Goal: Transaction & Acquisition: Download file/media

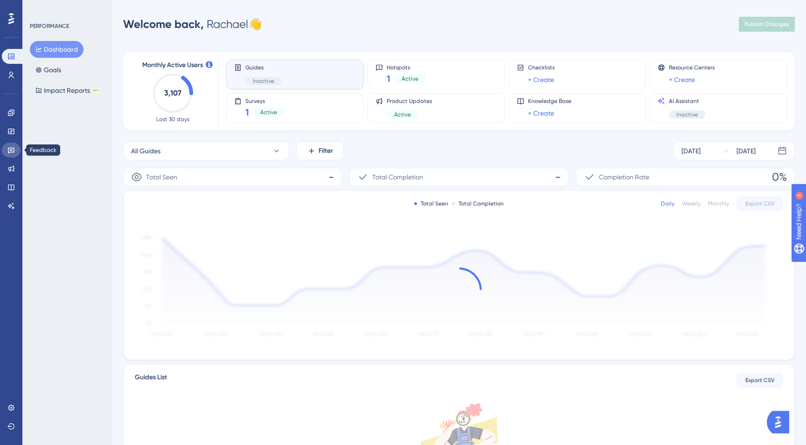
click at [9, 146] on icon at bounding box center [10, 149] width 7 height 7
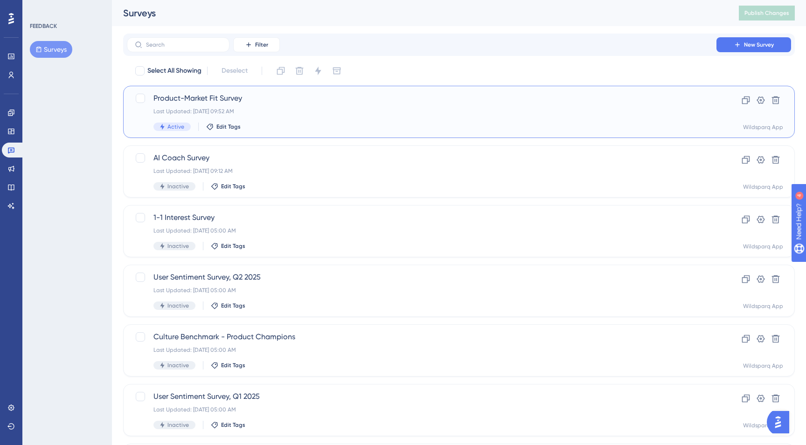
click at [314, 124] on div "Active Edit Tags" at bounding box center [421, 127] width 536 height 8
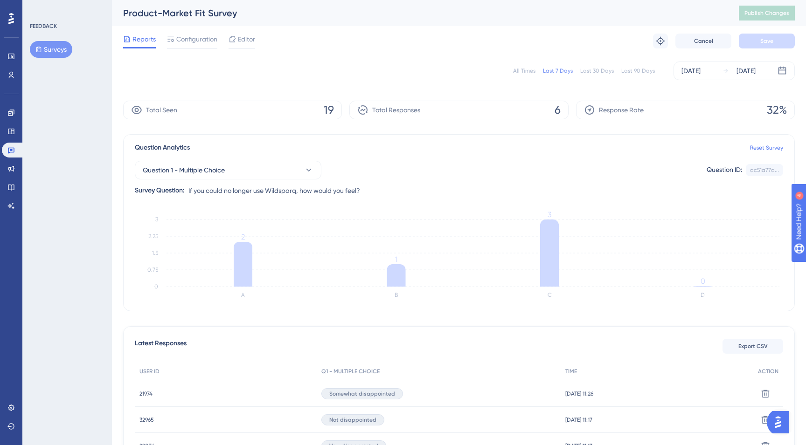
click at [527, 70] on div "All Times" at bounding box center [524, 70] width 22 height 7
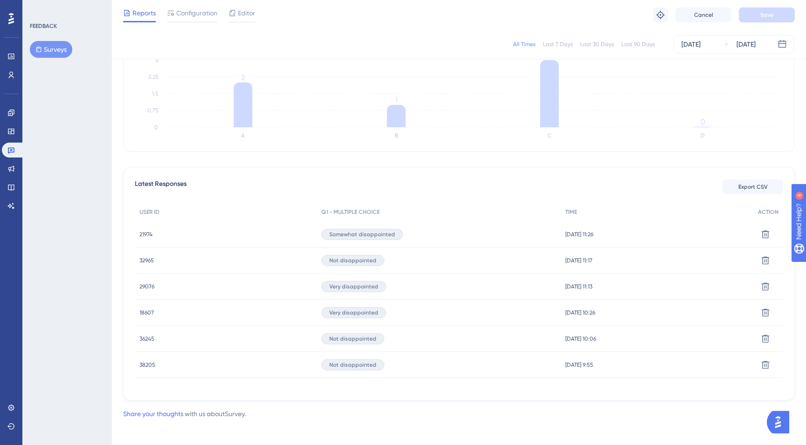
scroll to position [160, 0]
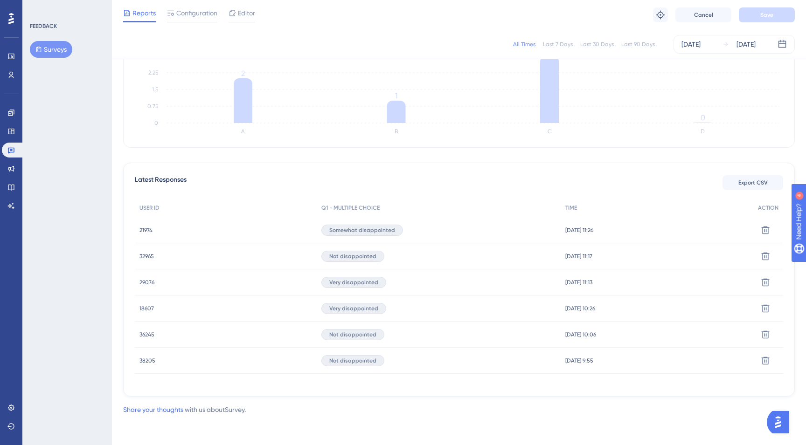
click at [148, 362] on span "38205" at bounding box center [147, 360] width 16 height 7
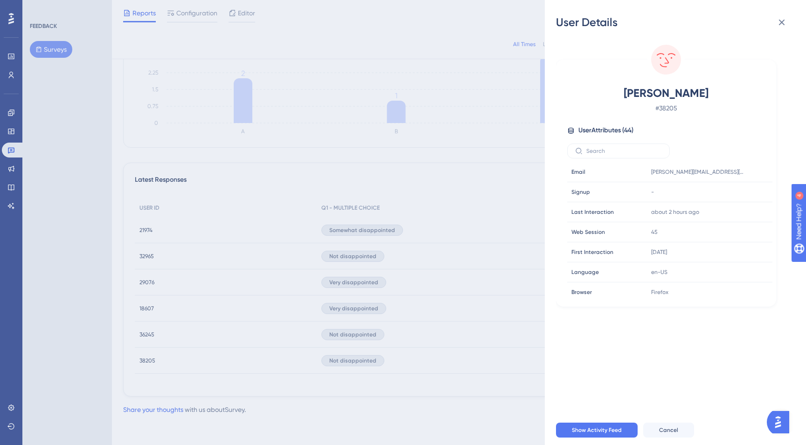
click at [147, 337] on div "User Details [PERSON_NAME] # 38205 User Attributes ( 44 ) Email Email [PERSON_N…" at bounding box center [403, 222] width 806 height 445
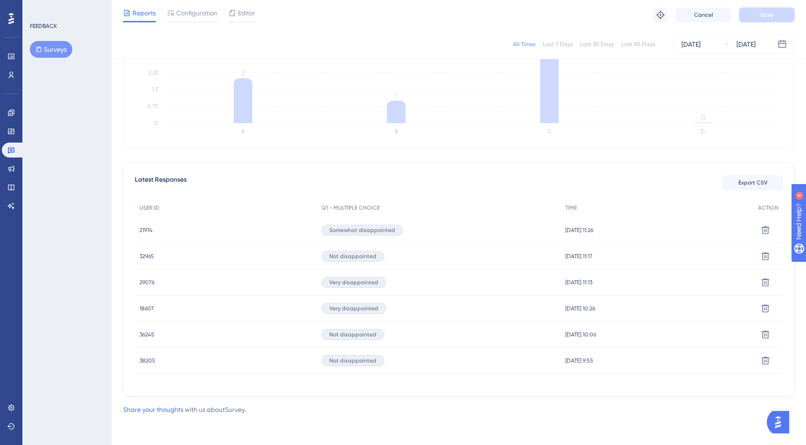
click at [147, 335] on span "36245" at bounding box center [146, 334] width 15 height 7
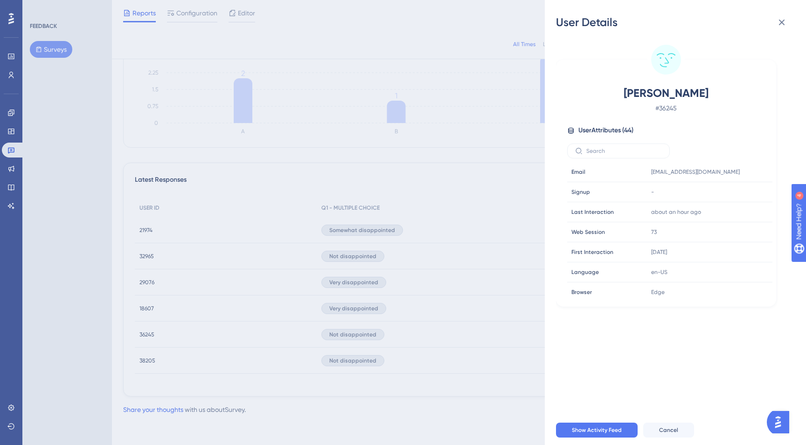
click at [147, 335] on div "User Details [PERSON_NAME] # 36245 User Attributes ( 44 ) Email Email [EMAIL_AD…" at bounding box center [403, 222] width 806 height 445
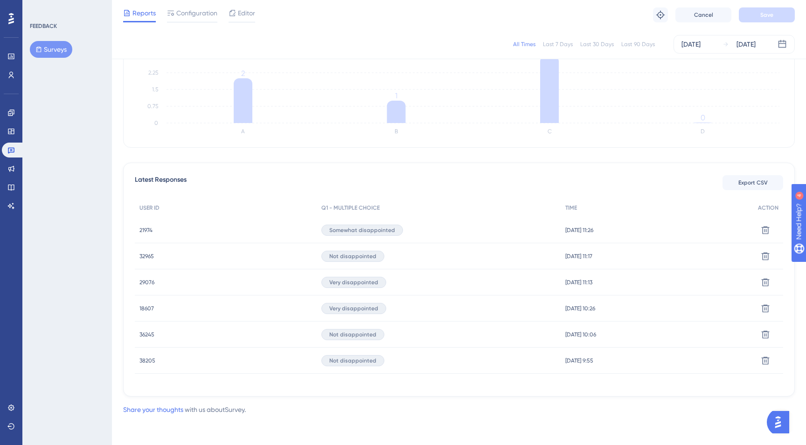
click at [140, 255] on span "32965" at bounding box center [146, 256] width 14 height 7
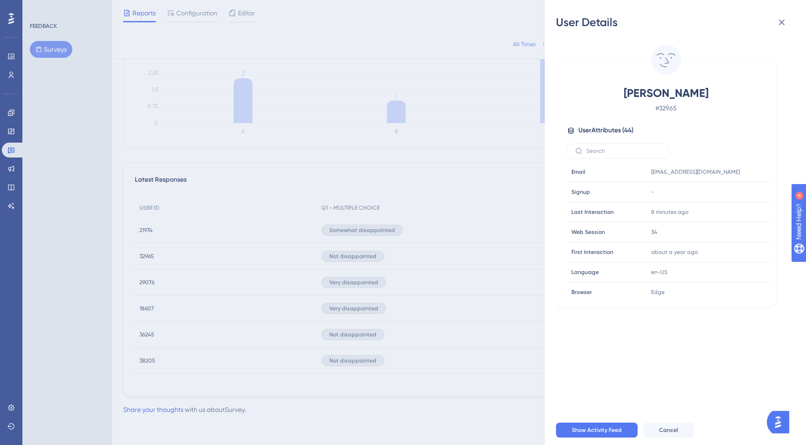
click at [255, 183] on div "User Details [PERSON_NAME] # 32965 User Attributes ( 44 ) Email Email [EMAIL_AD…" at bounding box center [403, 222] width 806 height 445
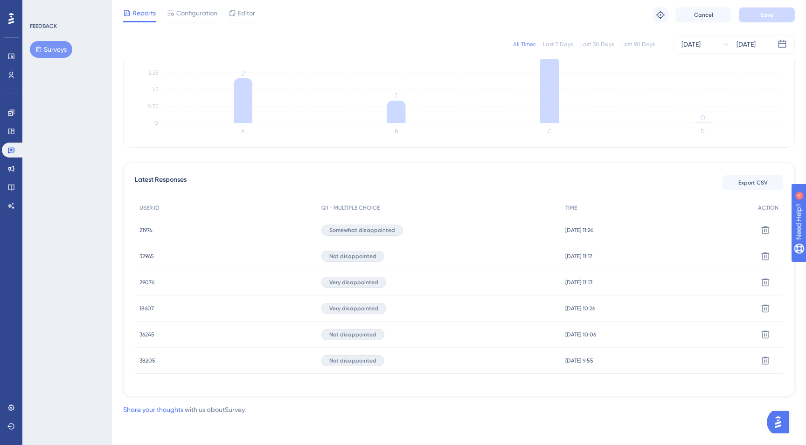
click at [150, 231] on span "21974" at bounding box center [145, 230] width 13 height 7
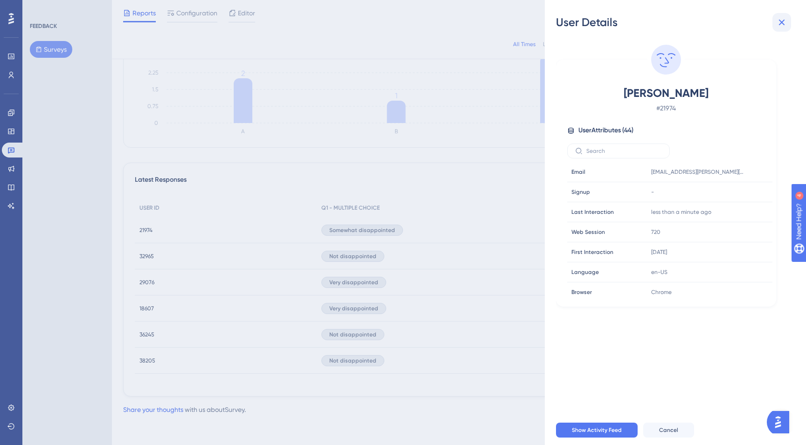
click at [781, 19] on icon at bounding box center [781, 22] width 11 height 11
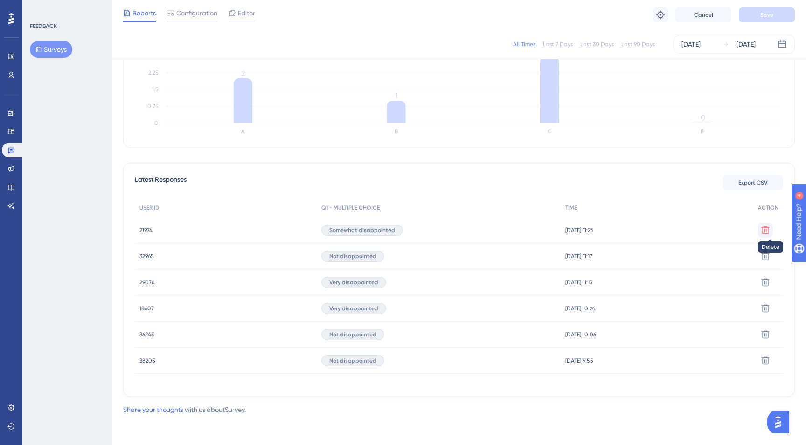
click at [766, 226] on icon at bounding box center [764, 230] width 9 height 9
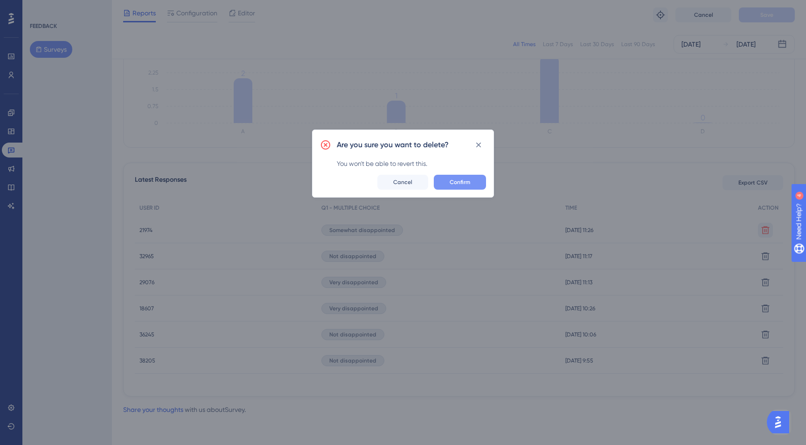
click at [470, 184] on button "Confirm" at bounding box center [460, 182] width 52 height 15
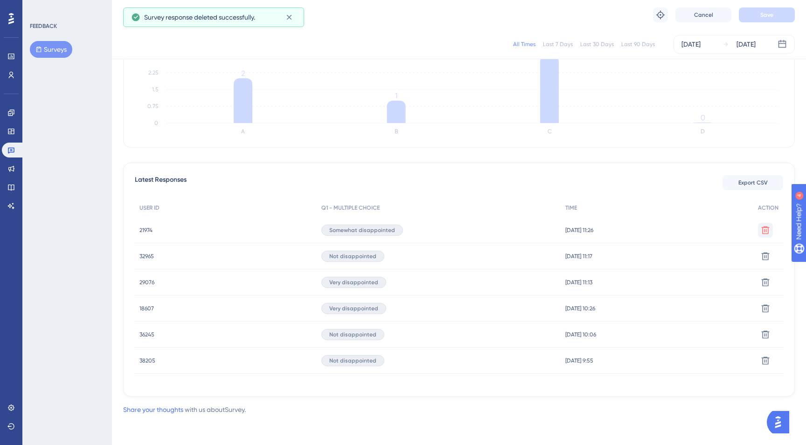
scroll to position [134, 0]
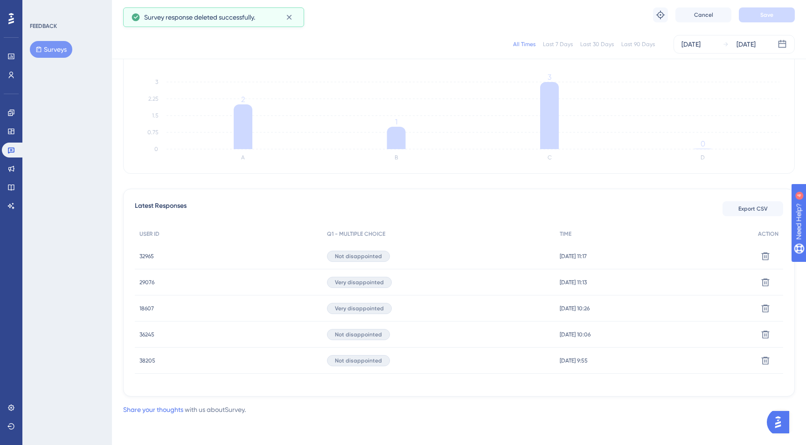
click at [140, 361] on span "38205" at bounding box center [147, 360] width 16 height 7
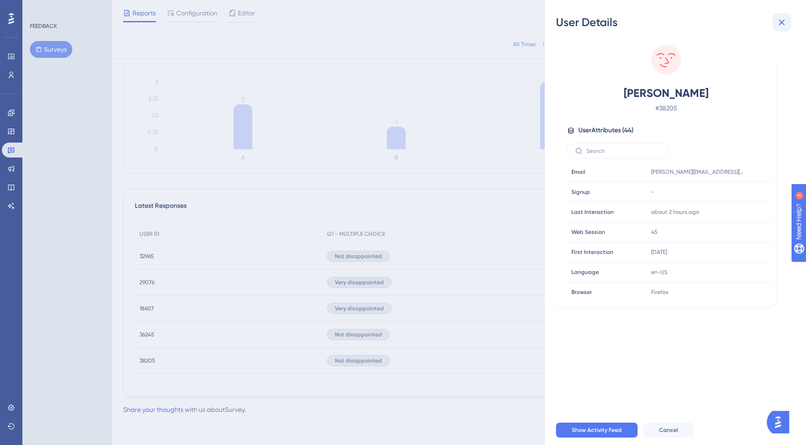
click at [782, 25] on icon at bounding box center [781, 22] width 11 height 11
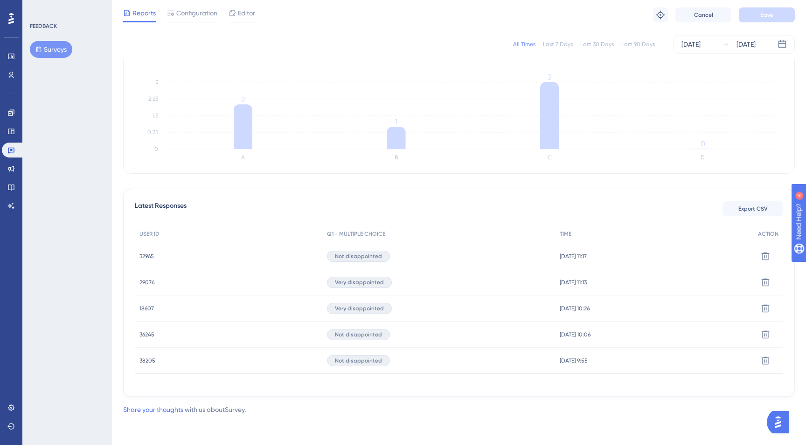
click at [150, 334] on span "36245" at bounding box center [146, 334] width 15 height 7
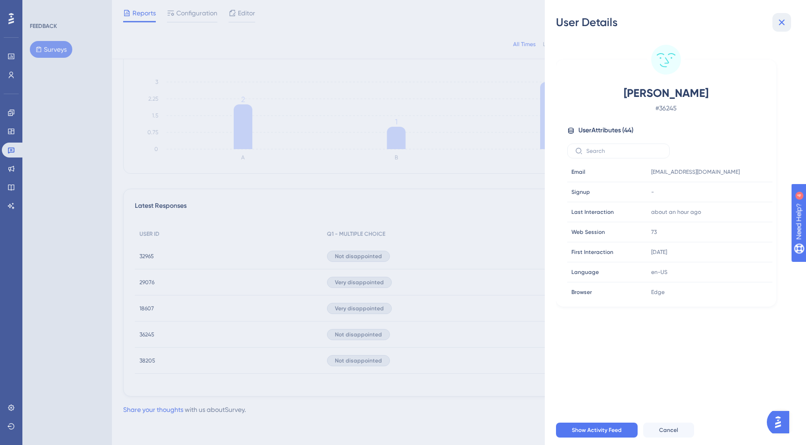
click at [784, 21] on icon at bounding box center [781, 22] width 11 height 11
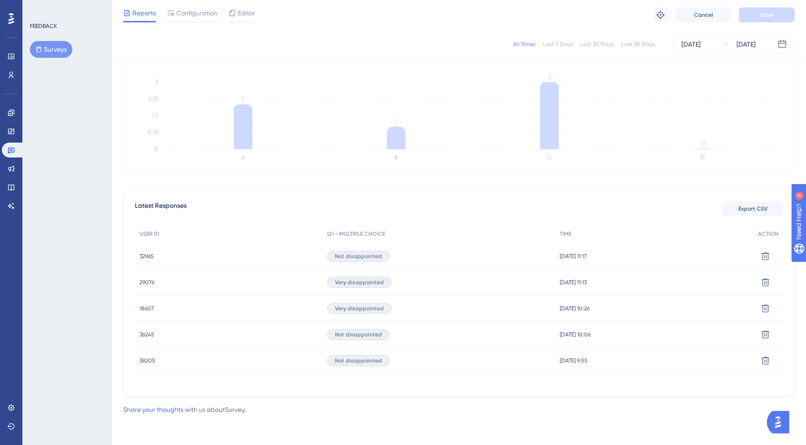
click at [147, 309] on span "18607" at bounding box center [146, 308] width 14 height 7
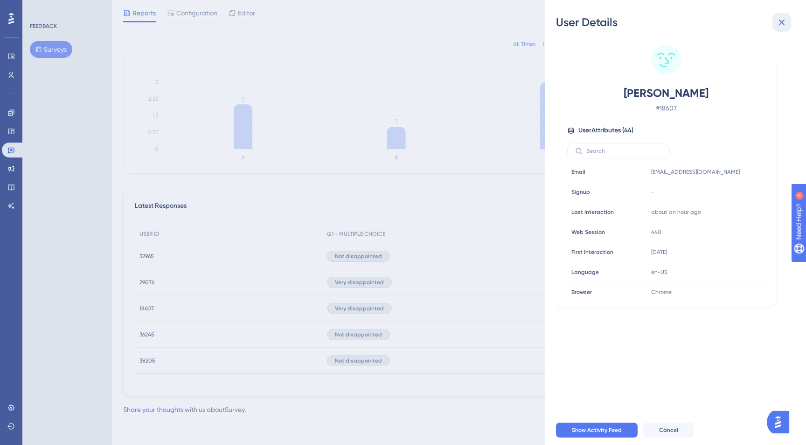
click at [782, 21] on icon at bounding box center [781, 22] width 11 height 11
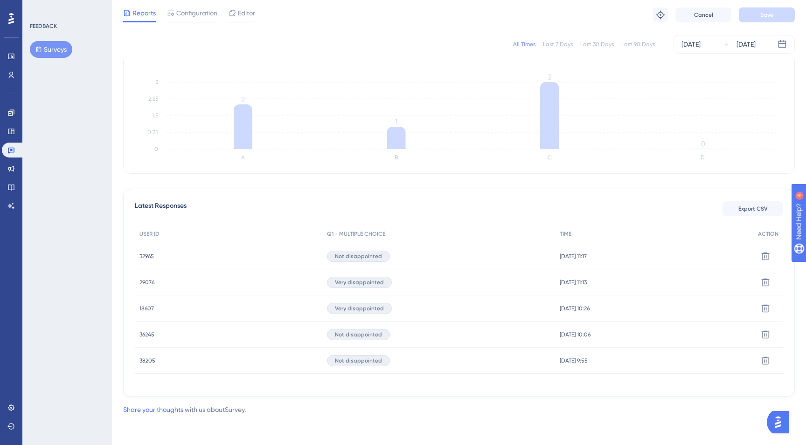
click at [142, 283] on span "29076" at bounding box center [146, 282] width 15 height 7
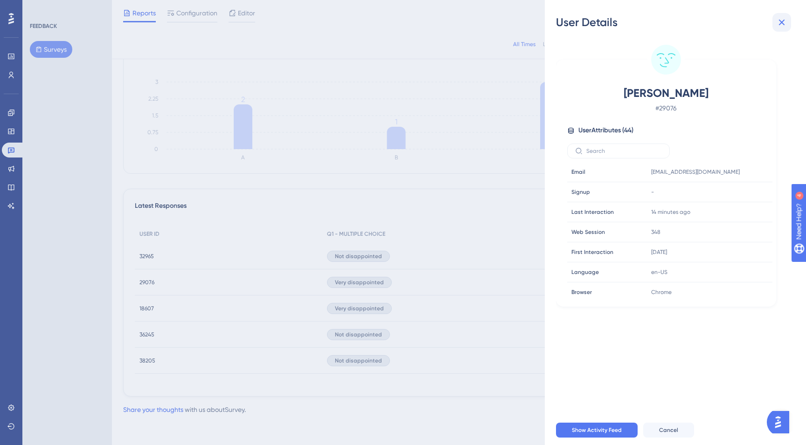
click at [781, 19] on icon at bounding box center [781, 22] width 11 height 11
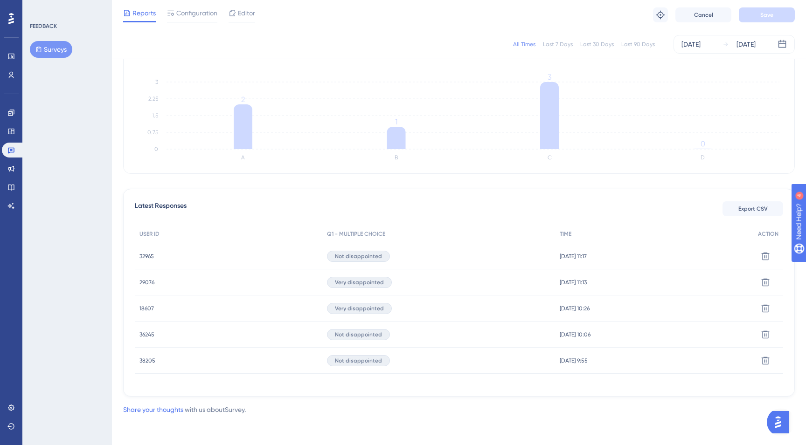
click at [149, 255] on span "32965" at bounding box center [146, 256] width 14 height 7
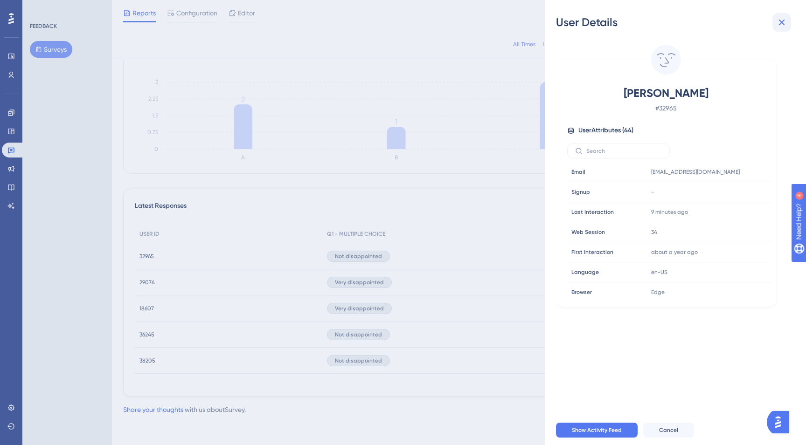
click at [786, 20] on icon at bounding box center [781, 22] width 11 height 11
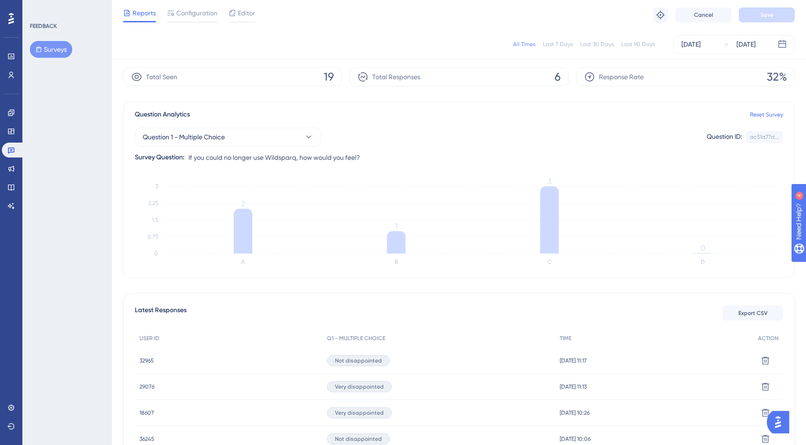
scroll to position [0, 0]
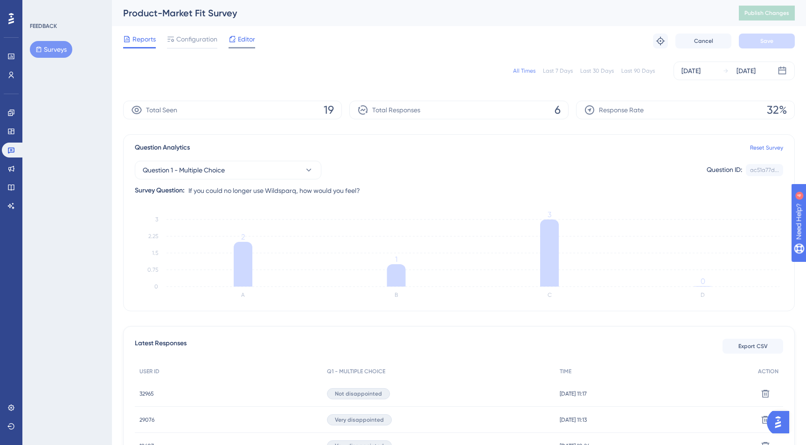
click at [247, 38] on span "Editor" at bounding box center [246, 39] width 17 height 11
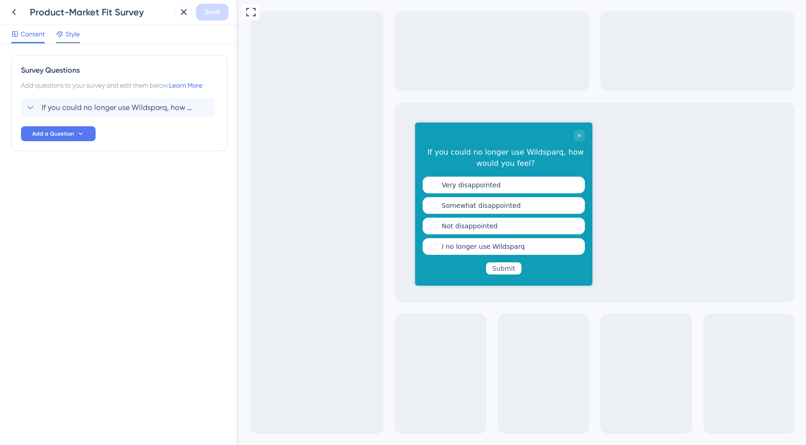
click at [62, 36] on icon at bounding box center [59, 33] width 7 height 7
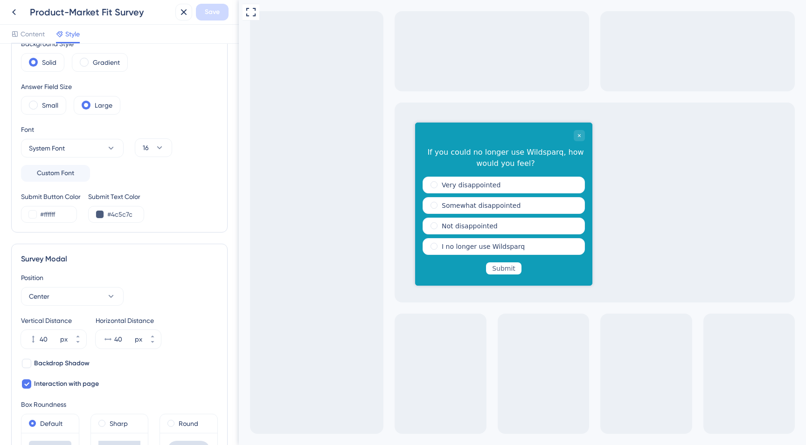
scroll to position [99, 0]
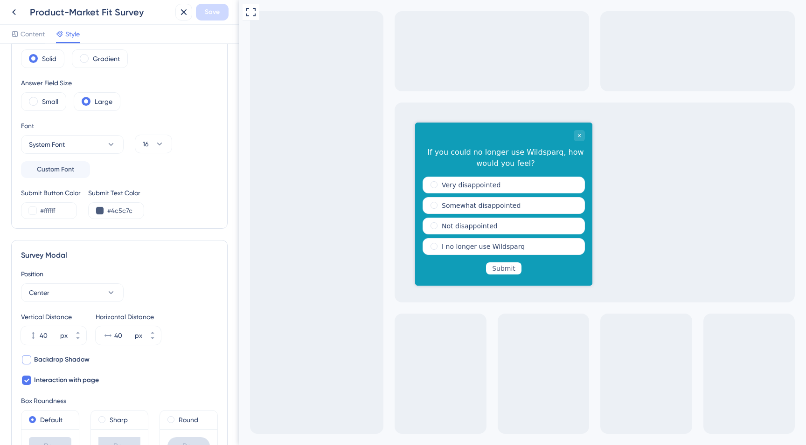
click at [23, 364] on div at bounding box center [26, 359] width 11 height 11
checkbox input "true"
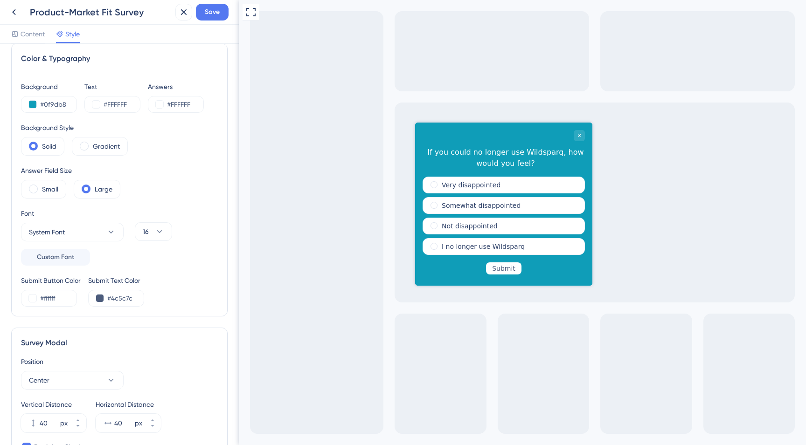
scroll to position [0, 0]
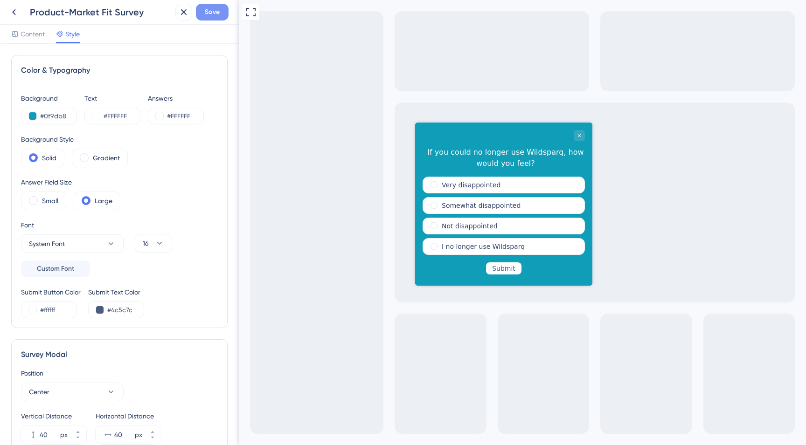
click at [214, 14] on span "Save" at bounding box center [212, 12] width 15 height 11
click at [13, 13] on icon at bounding box center [13, 12] width 11 height 11
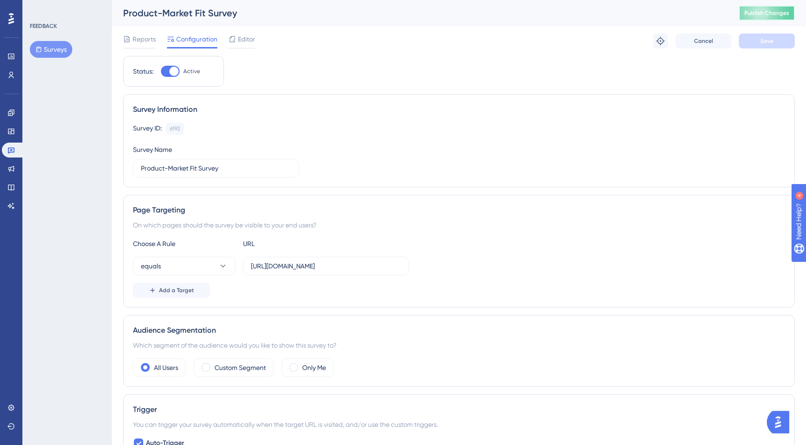
click at [783, 15] on span "Publish Changes" at bounding box center [766, 12] width 45 height 7
click at [7, 14] on div at bounding box center [11, 18] width 15 height 15
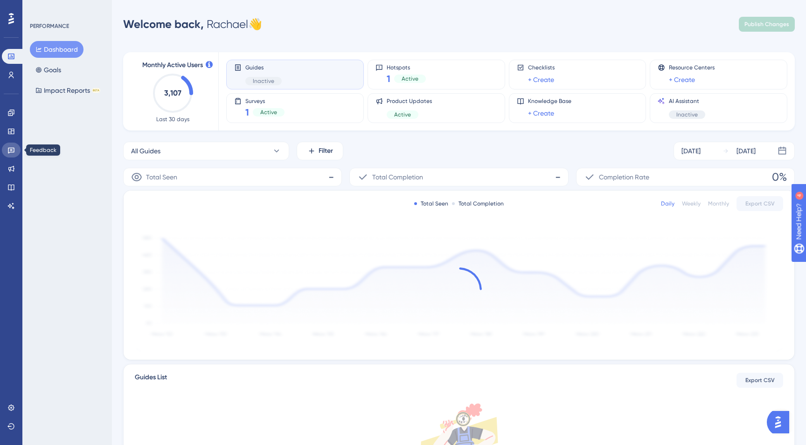
click at [6, 150] on link at bounding box center [11, 150] width 19 height 15
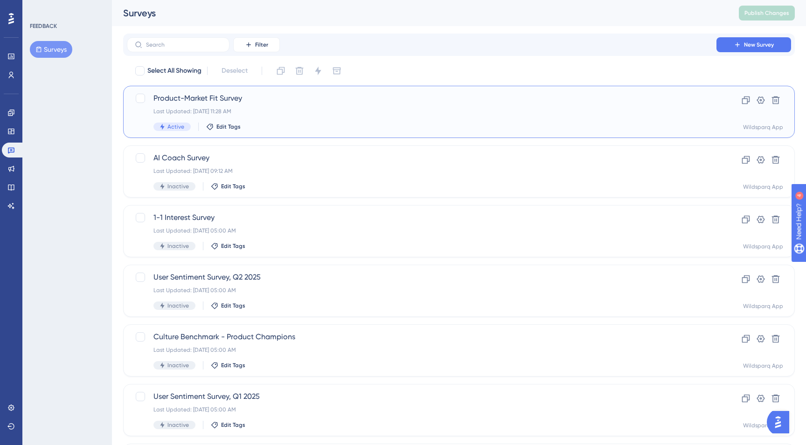
click at [553, 108] on div "Last Updated: Aug 21 2025, 11:28 AM" at bounding box center [421, 111] width 536 height 7
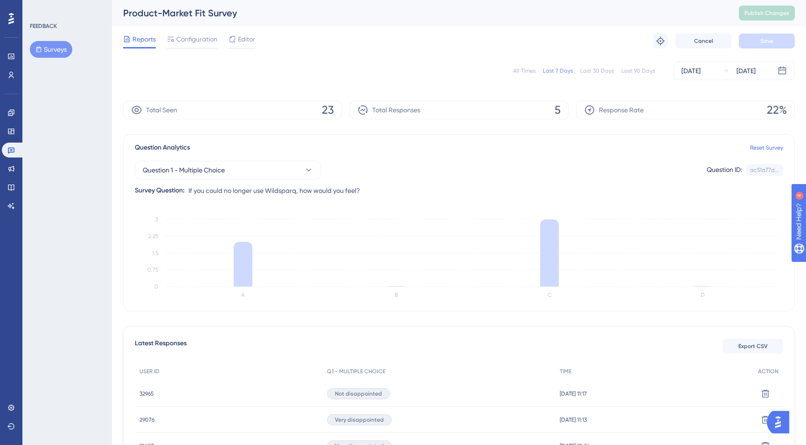
click at [526, 69] on div "All Times" at bounding box center [524, 70] width 22 height 7
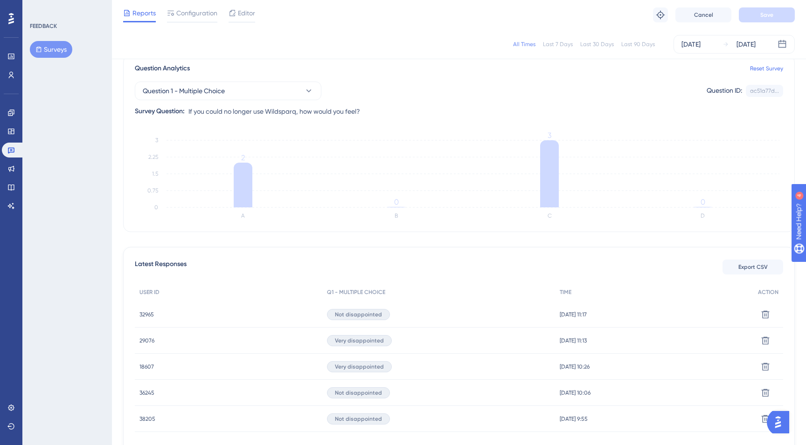
scroll to position [75, 0]
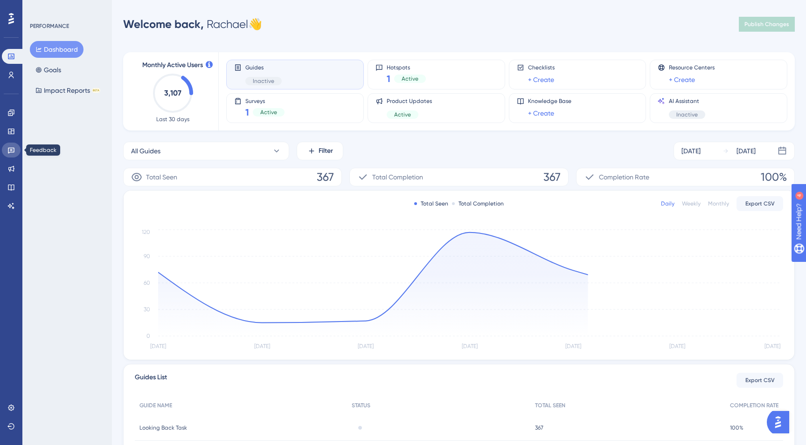
click at [8, 151] on icon at bounding box center [11, 151] width 7 height 6
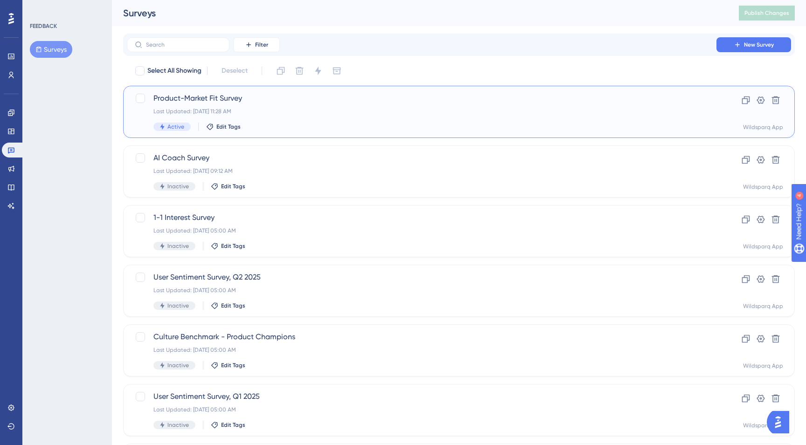
click at [372, 96] on span "Product-Market Fit Survey" at bounding box center [421, 98] width 536 height 11
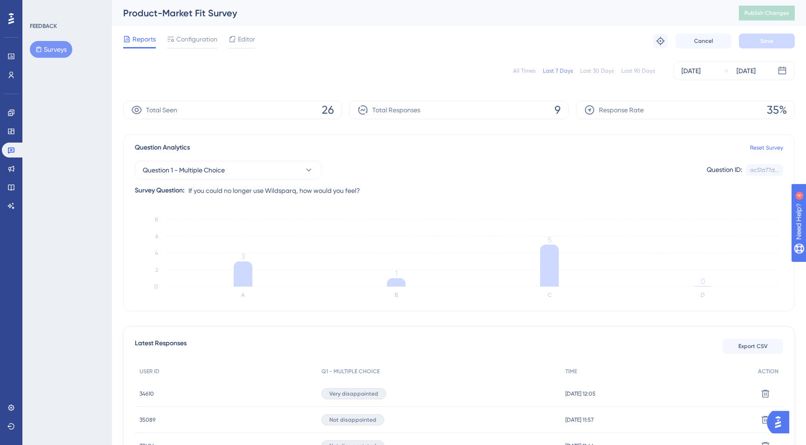
click at [523, 74] on div "All Times" at bounding box center [524, 70] width 22 height 7
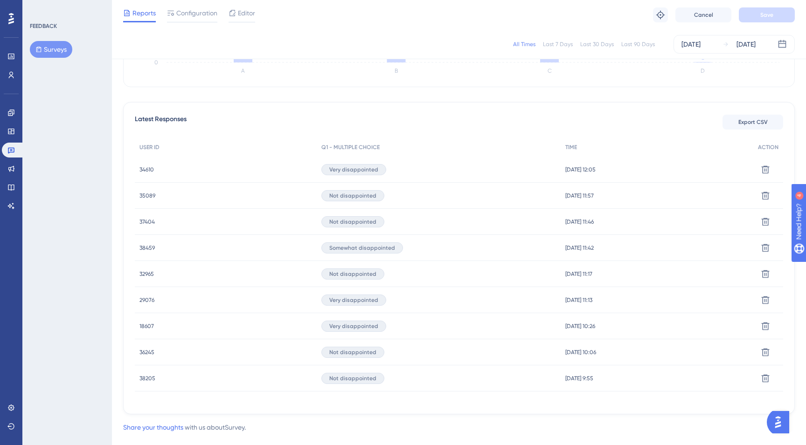
scroll to position [221, 0]
click at [146, 168] on span "34610" at bounding box center [146, 168] width 14 height 7
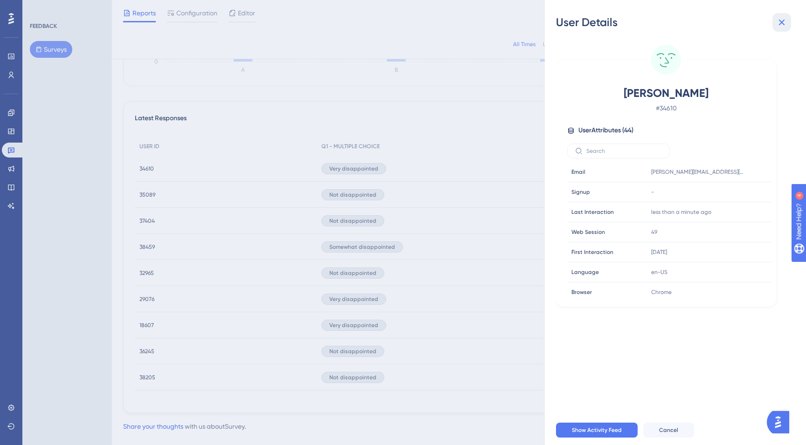
click at [782, 19] on icon at bounding box center [781, 22] width 11 height 11
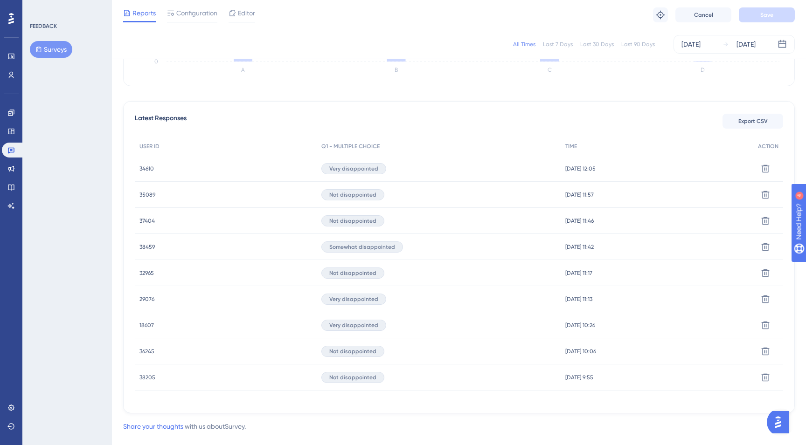
click at [148, 192] on span "35089" at bounding box center [147, 194] width 16 height 7
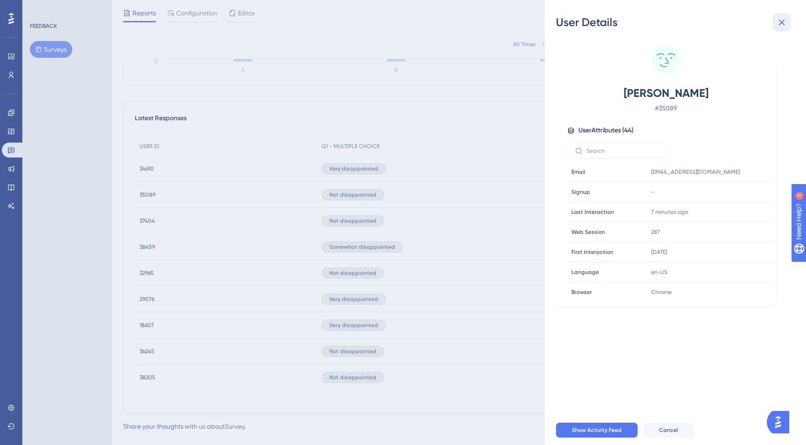
click at [780, 24] on icon at bounding box center [781, 22] width 11 height 11
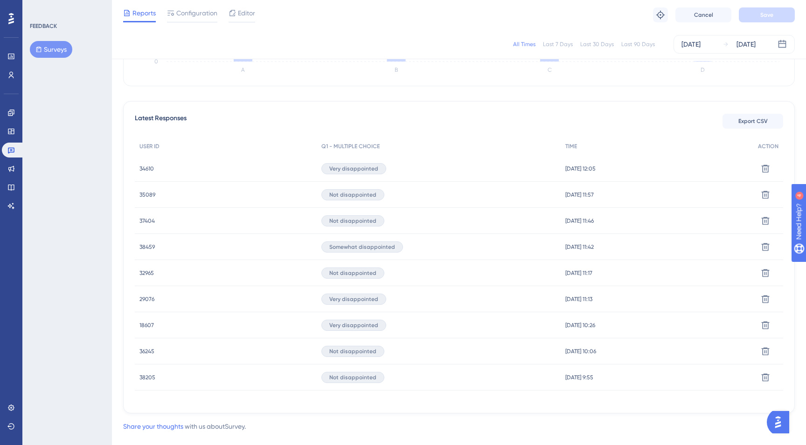
click at [148, 220] on span "37404" at bounding box center [146, 220] width 15 height 7
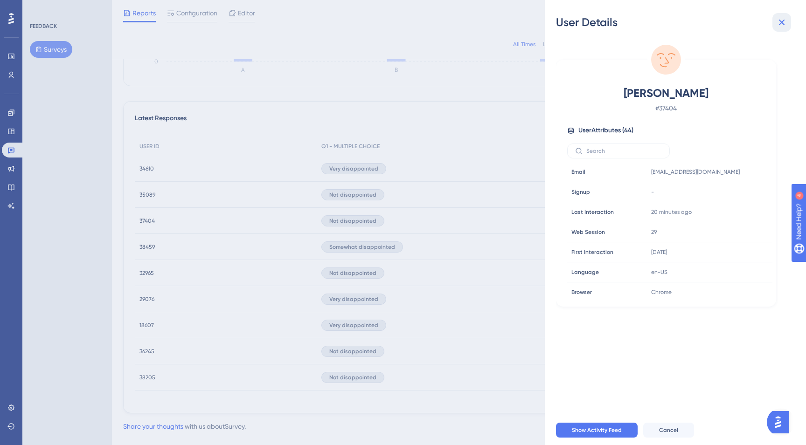
click at [784, 22] on icon at bounding box center [781, 22] width 11 height 11
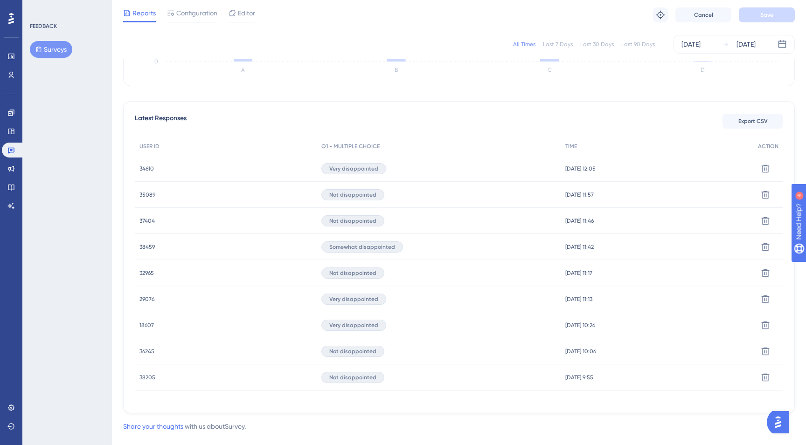
click at [150, 244] on span "38459" at bounding box center [146, 246] width 15 height 7
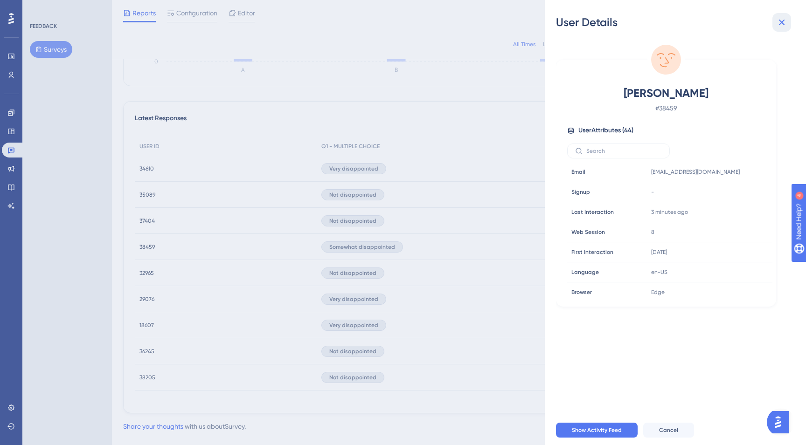
click at [783, 23] on icon at bounding box center [781, 22] width 11 height 11
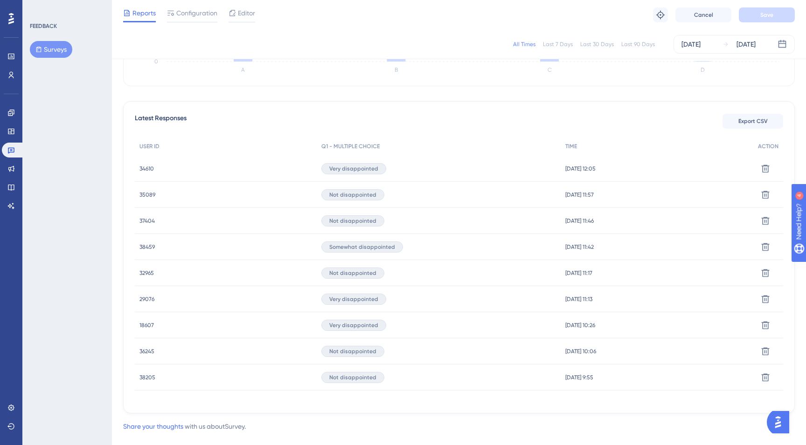
click at [142, 273] on span "32965" at bounding box center [146, 272] width 14 height 7
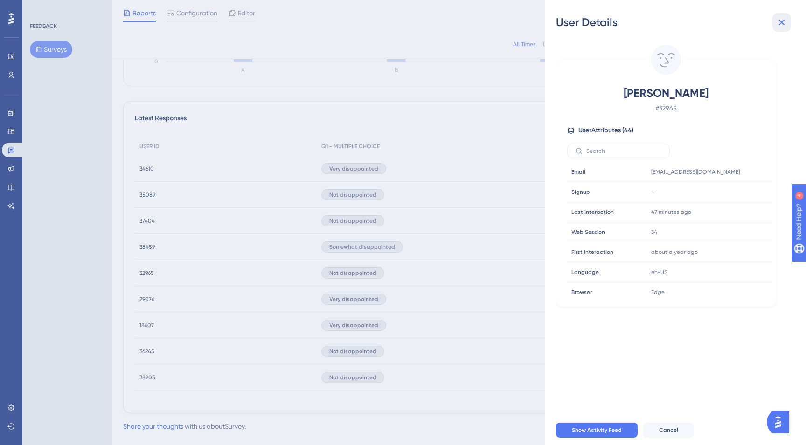
click at [780, 24] on icon at bounding box center [781, 22] width 11 height 11
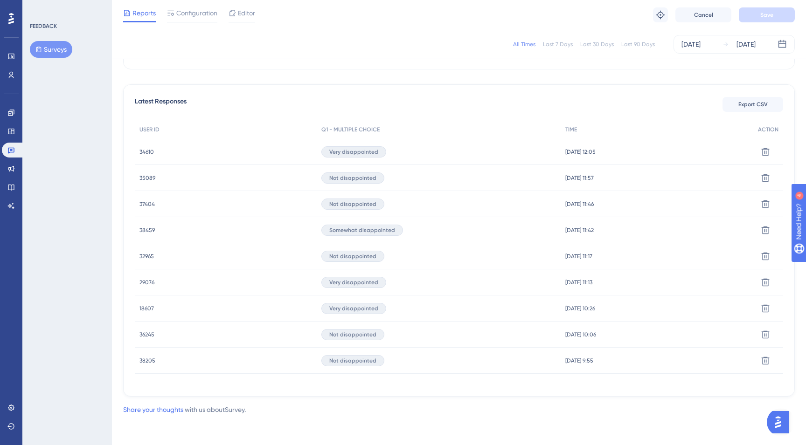
scroll to position [0, 0]
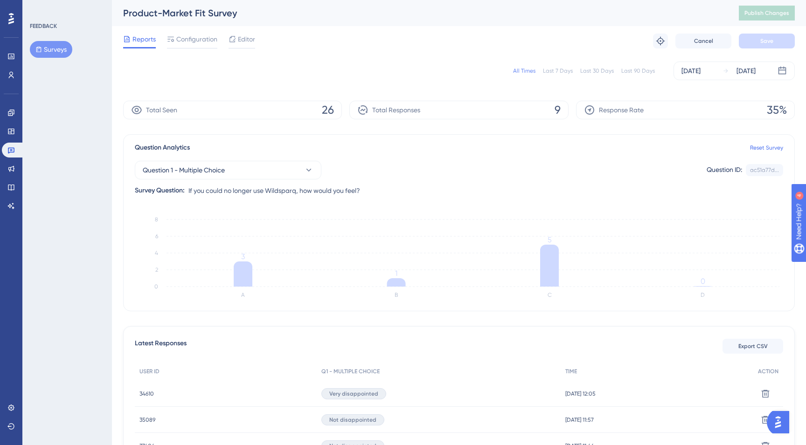
click at [13, 26] on div at bounding box center [11, 18] width 15 height 15
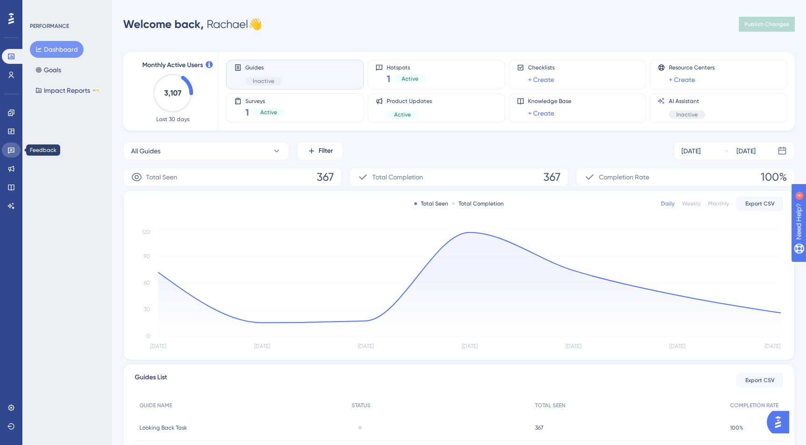
click at [13, 148] on icon at bounding box center [10, 149] width 7 height 7
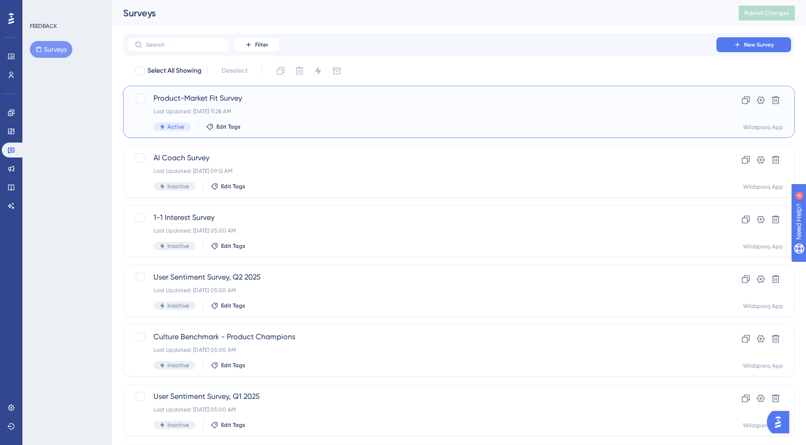
click at [316, 93] on span "Product-Market Fit Survey" at bounding box center [421, 98] width 536 height 11
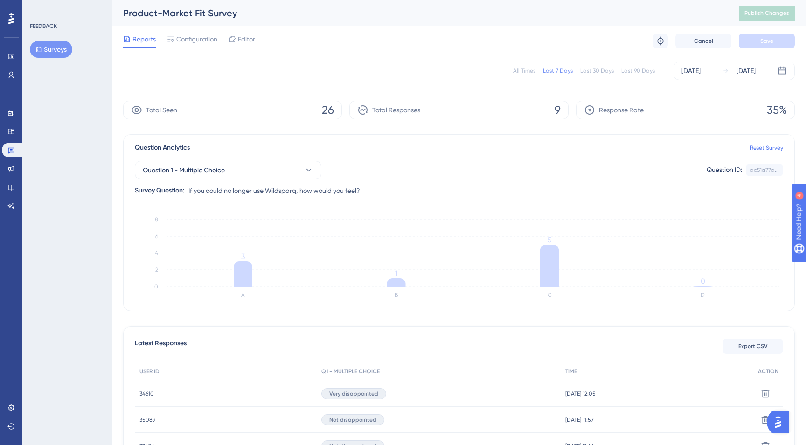
click at [527, 69] on div "All Times" at bounding box center [524, 70] width 22 height 7
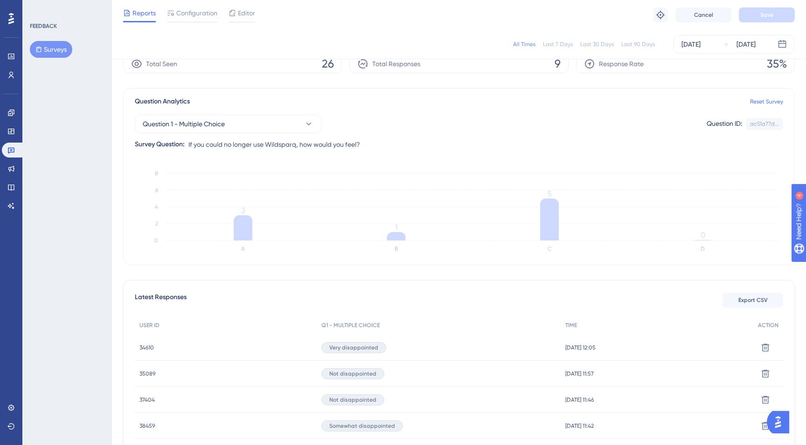
scroll to position [43, 0]
click at [144, 347] on span "34610" at bounding box center [146, 346] width 14 height 7
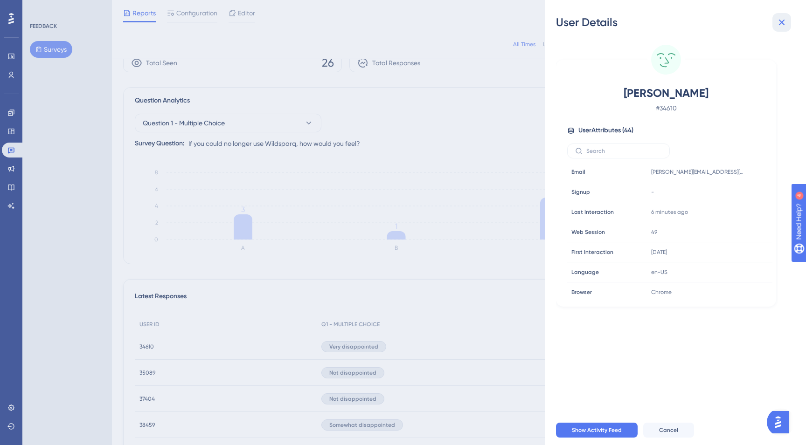
click at [780, 26] on icon at bounding box center [781, 22] width 11 height 11
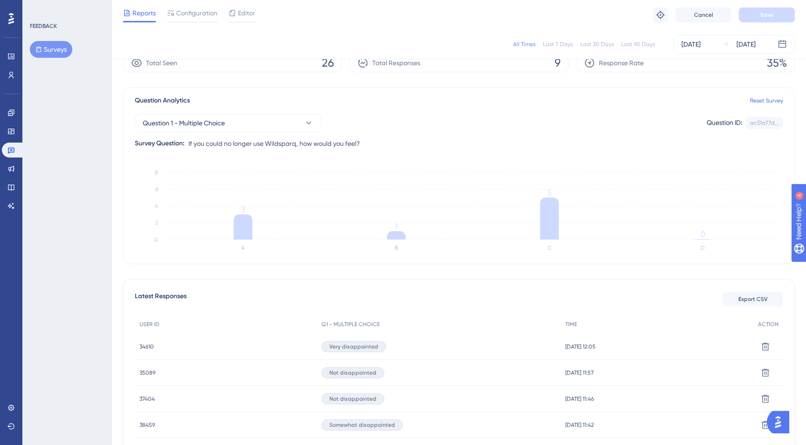
scroll to position [0, 0]
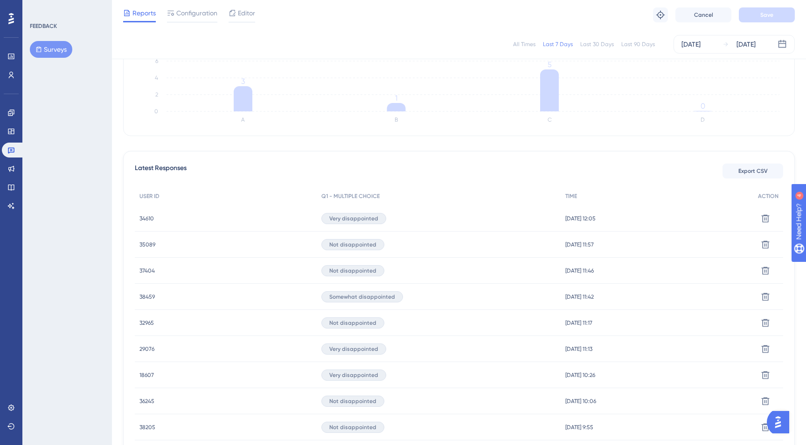
scroll to position [238, 0]
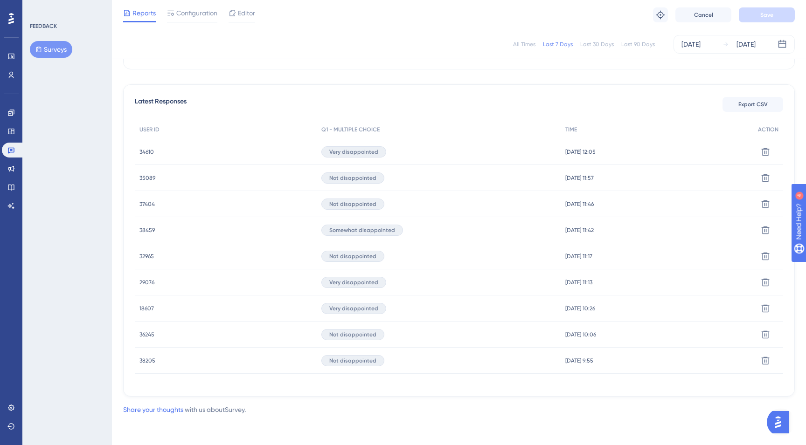
click at [13, 22] on icon at bounding box center [11, 18] width 6 height 11
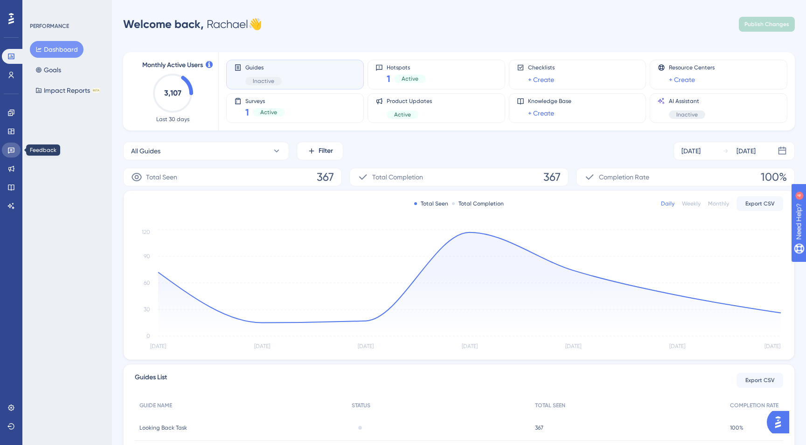
click at [11, 149] on icon at bounding box center [10, 149] width 7 height 7
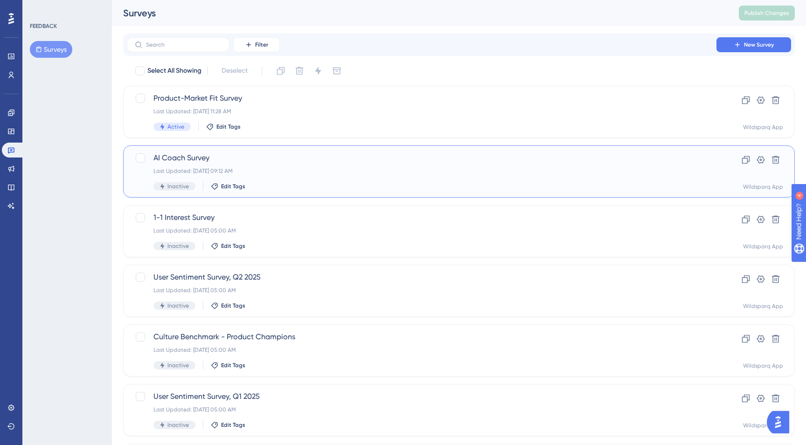
click at [280, 173] on div "Last Updated: [DATE] 09:12 AM" at bounding box center [421, 170] width 536 height 7
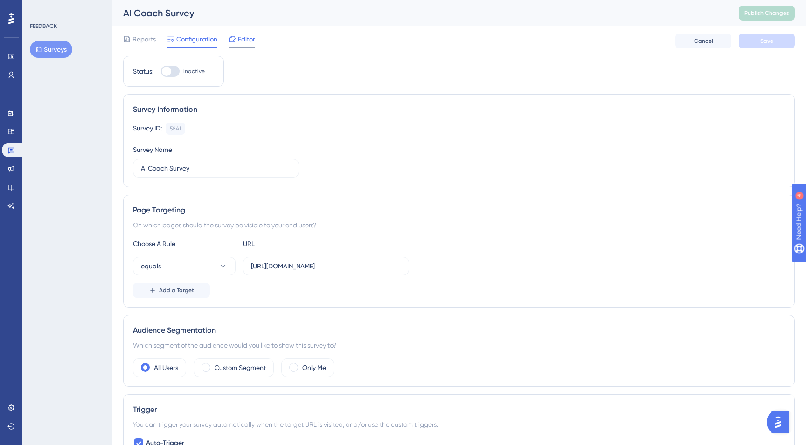
click at [241, 36] on span "Editor" at bounding box center [246, 39] width 17 height 11
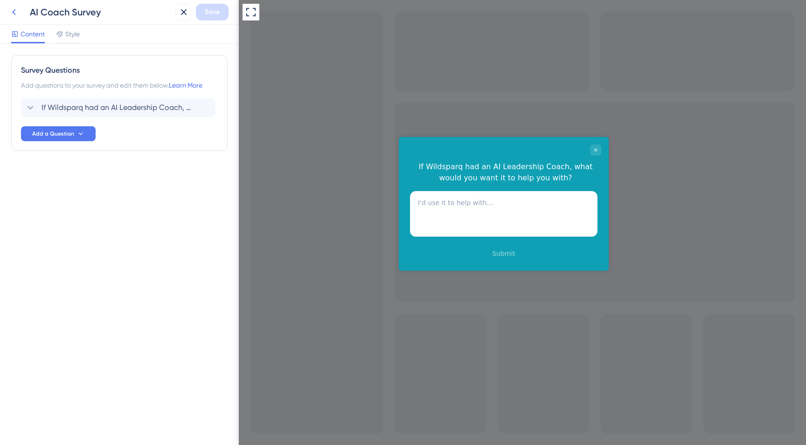
click at [20, 16] on button at bounding box center [14, 12] width 17 height 17
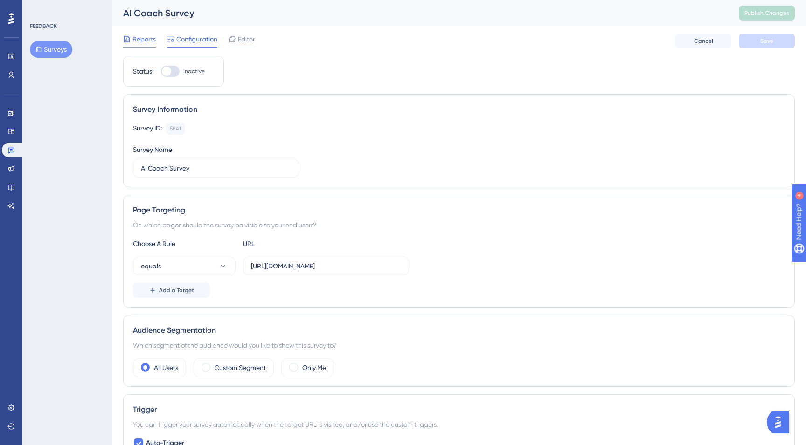
click at [142, 41] on span "Reports" at bounding box center [143, 39] width 23 height 11
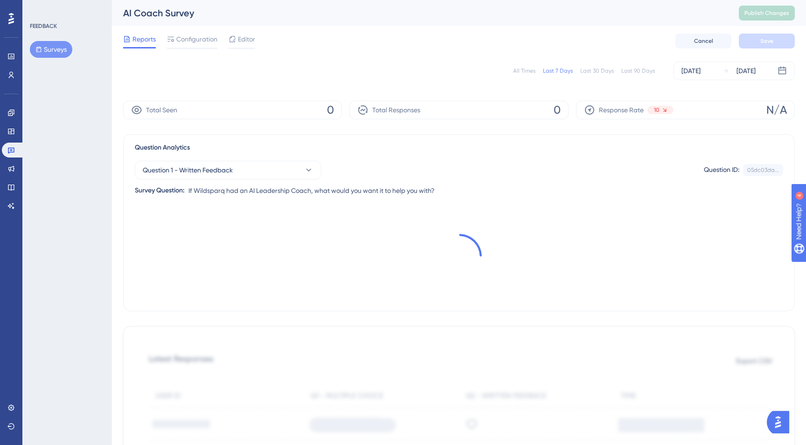
click at [525, 71] on div "All Times" at bounding box center [524, 70] width 22 height 7
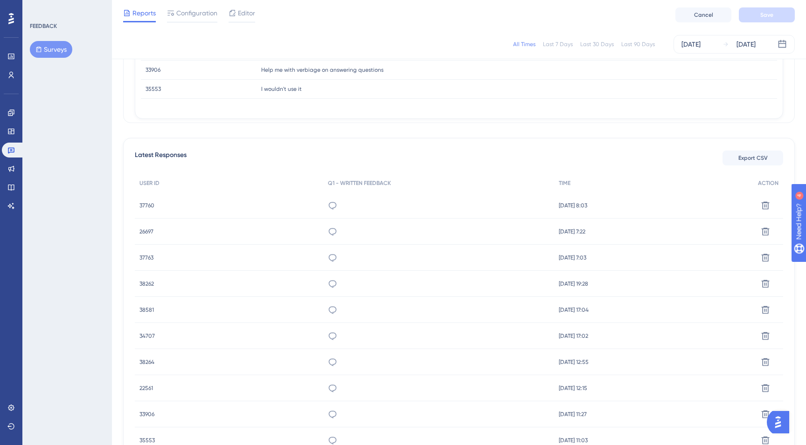
scroll to position [199, 0]
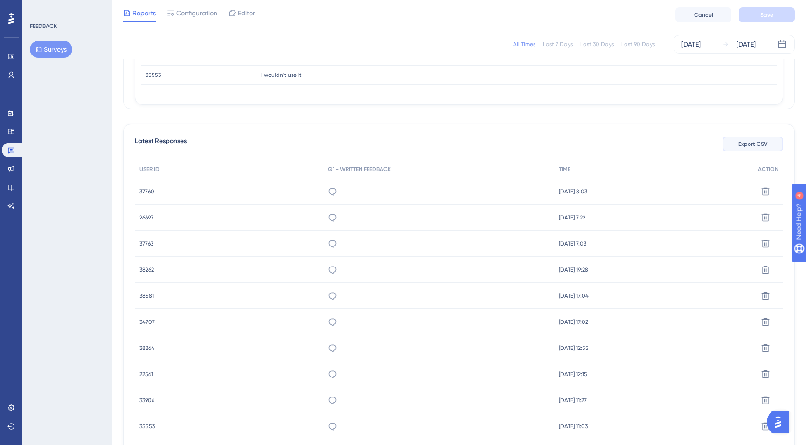
click at [750, 146] on span "Export CSV" at bounding box center [752, 143] width 29 height 7
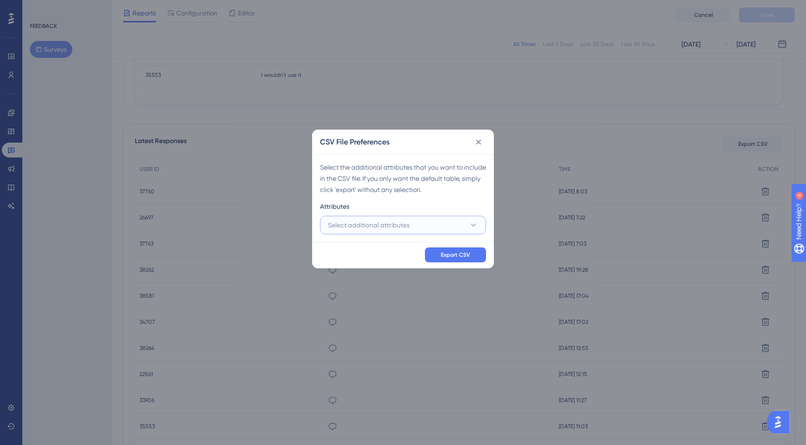
click at [376, 225] on span "Select additional attributes" at bounding box center [369, 225] width 82 height 11
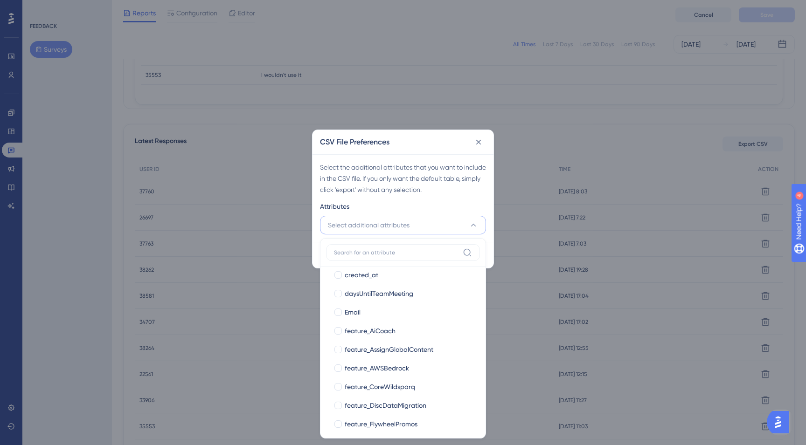
scroll to position [146, 0]
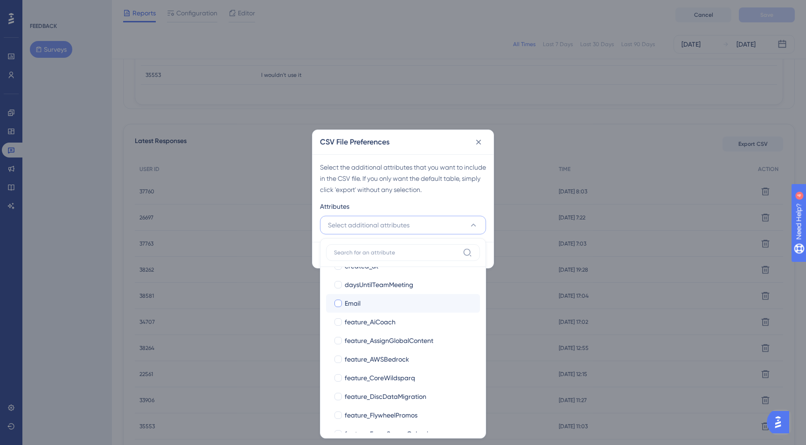
click at [337, 302] on div at bounding box center [337, 303] width 7 height 7
checkbox input "true"
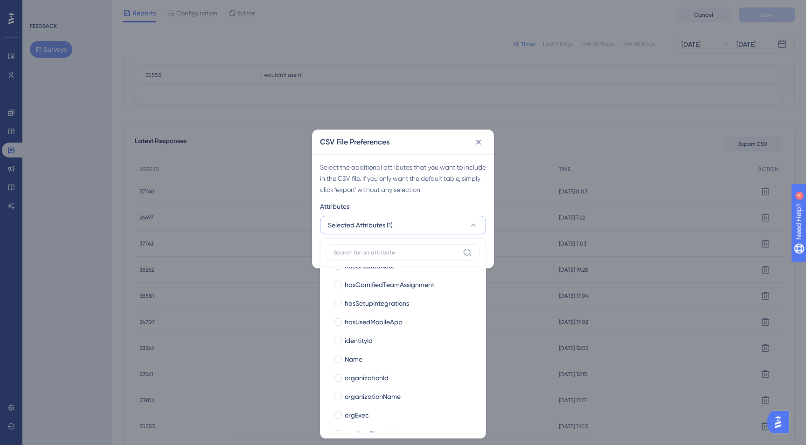
scroll to position [601, 0]
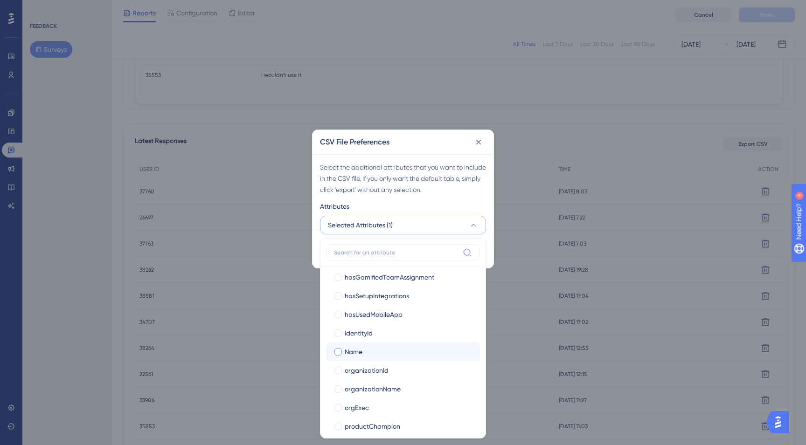
click at [337, 352] on div at bounding box center [337, 351] width 7 height 7
checkbox input "true"
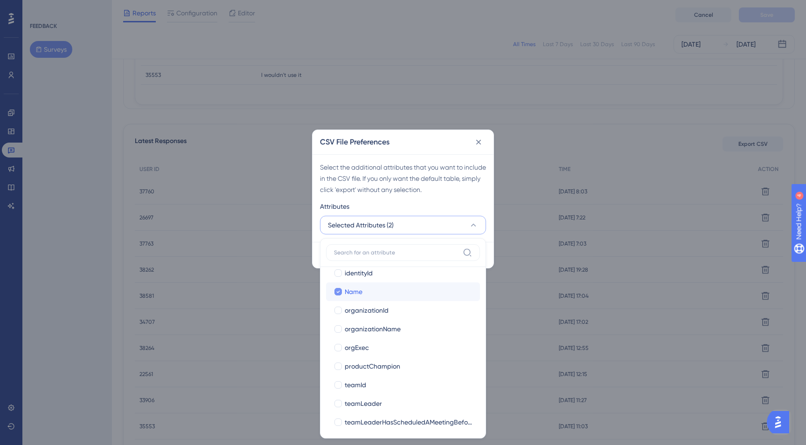
scroll to position [667, 0]
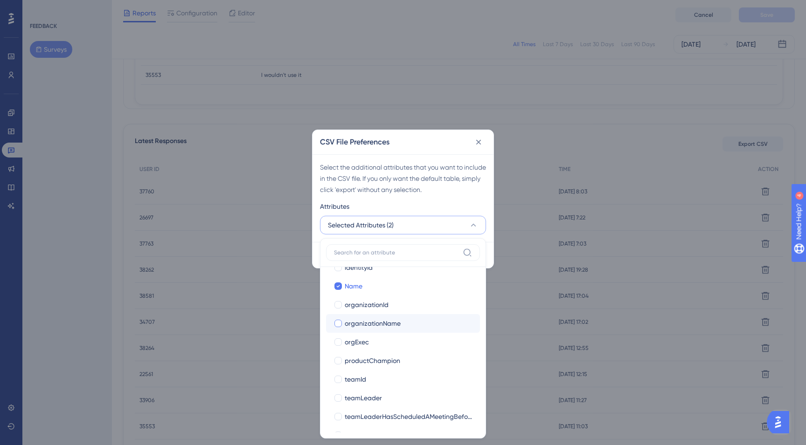
click at [336, 325] on div at bounding box center [337, 323] width 7 height 7
checkbox input "true"
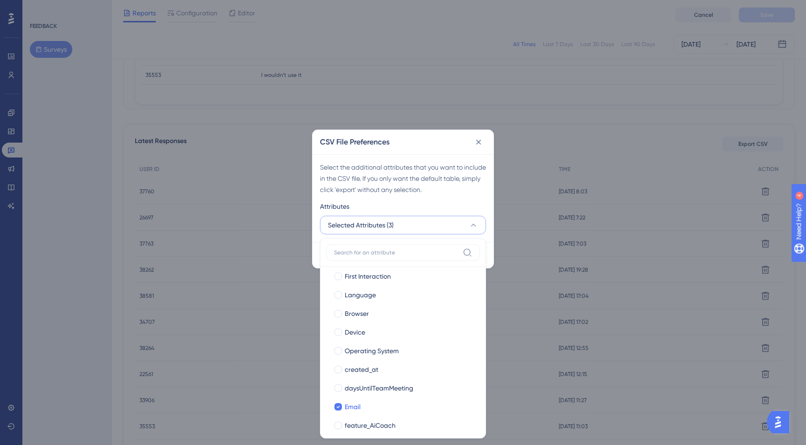
scroll to position [0, 0]
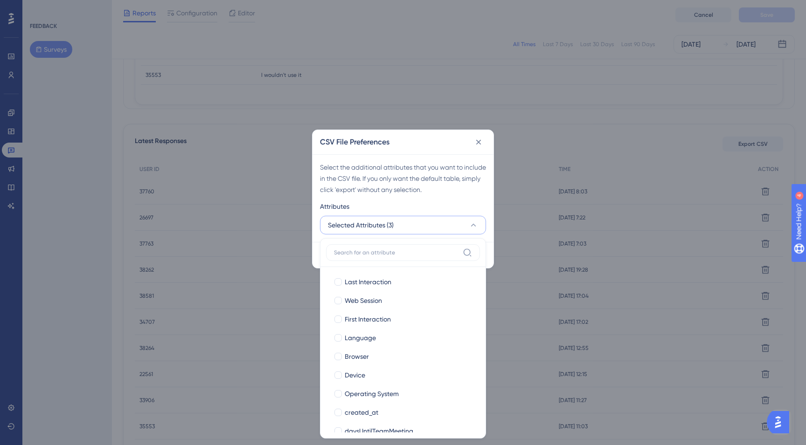
click at [378, 189] on div "Select the additional attributes that you want to include in the CSV file. If y…" at bounding box center [403, 179] width 166 height 34
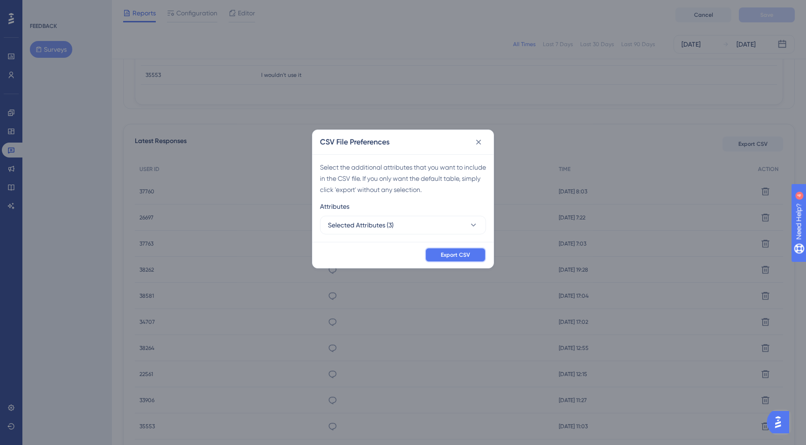
click at [461, 255] on span "Export CSV" at bounding box center [455, 254] width 29 height 7
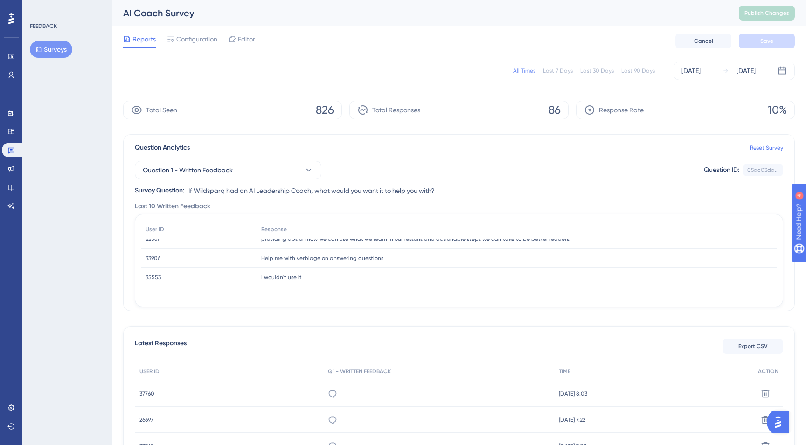
click at [8, 20] on icon at bounding box center [11, 18] width 6 height 11
